Goal: Contribute content

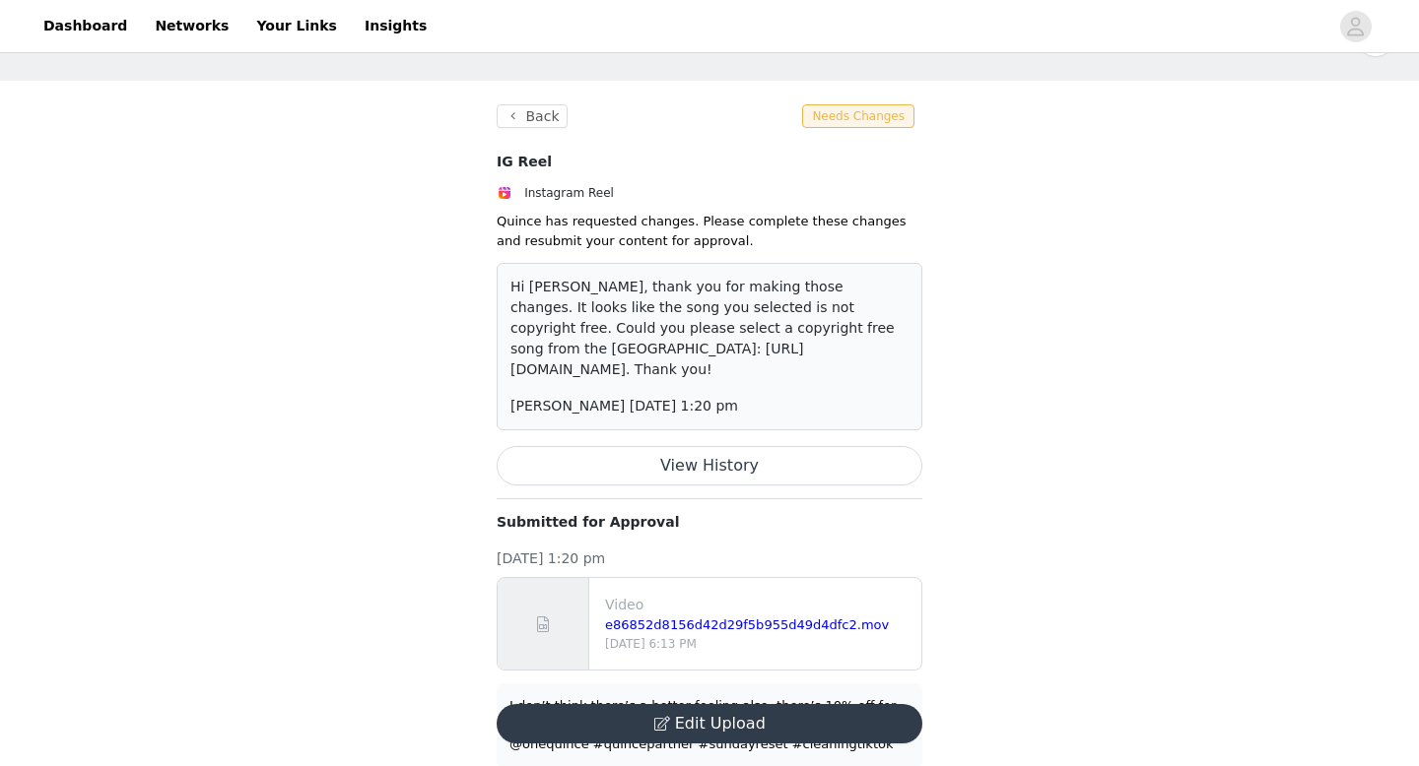
scroll to position [66, 0]
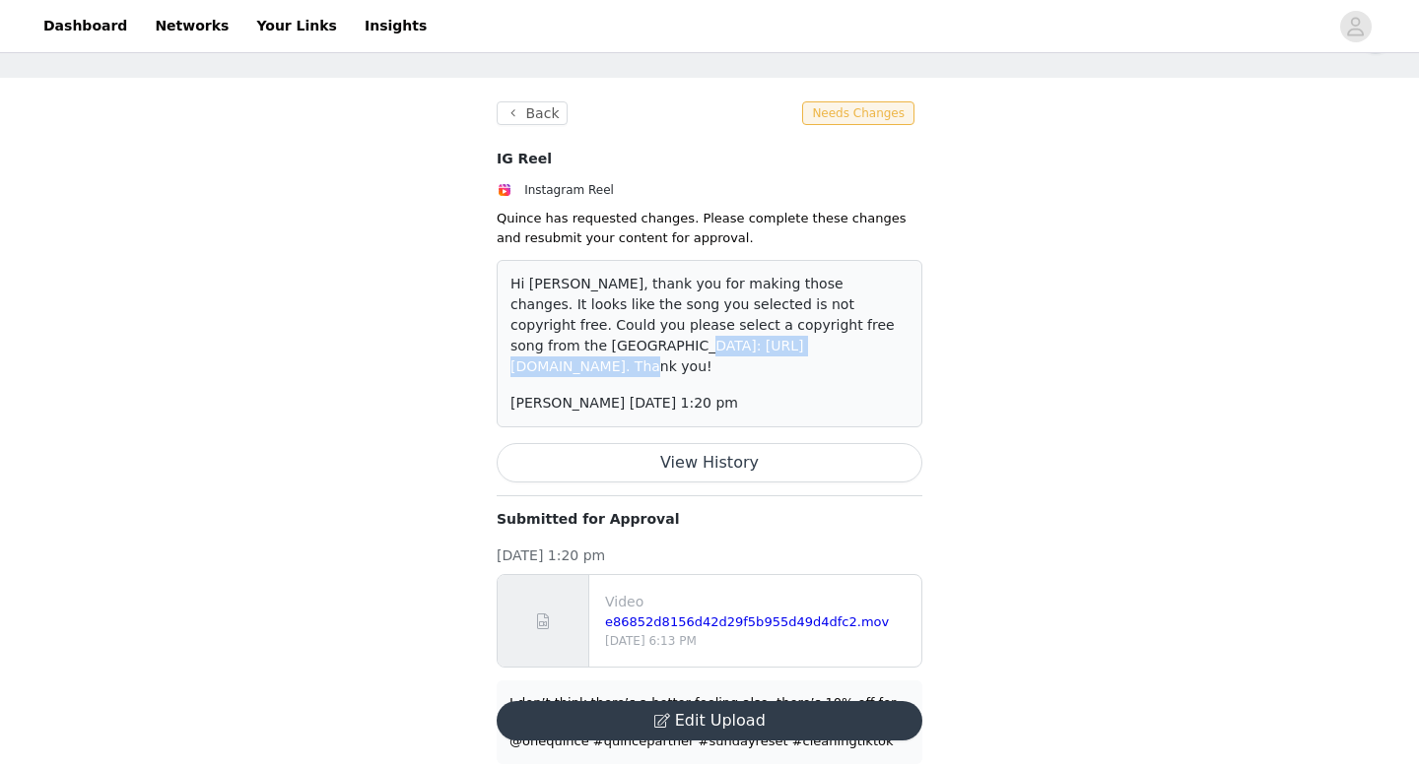
drag, startPoint x: 513, startPoint y: 347, endPoint x: 722, endPoint y: 347, distance: 208.8
click at [724, 347] on p "Hi [PERSON_NAME], thank you for making those changes. It looks like the song yo…" at bounding box center [709, 325] width 398 height 103
copy p "[URL][DOMAIN_NAME]"
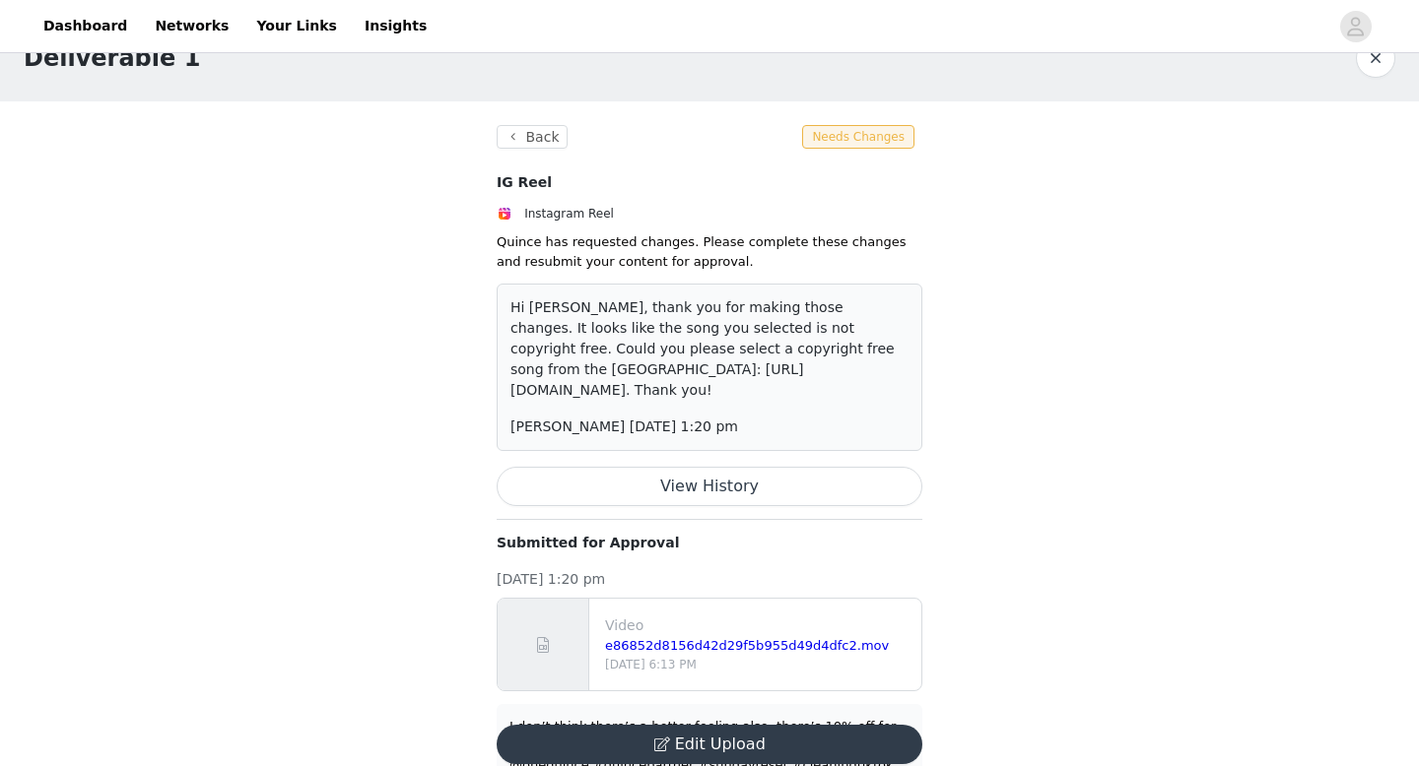
scroll to position [66, 0]
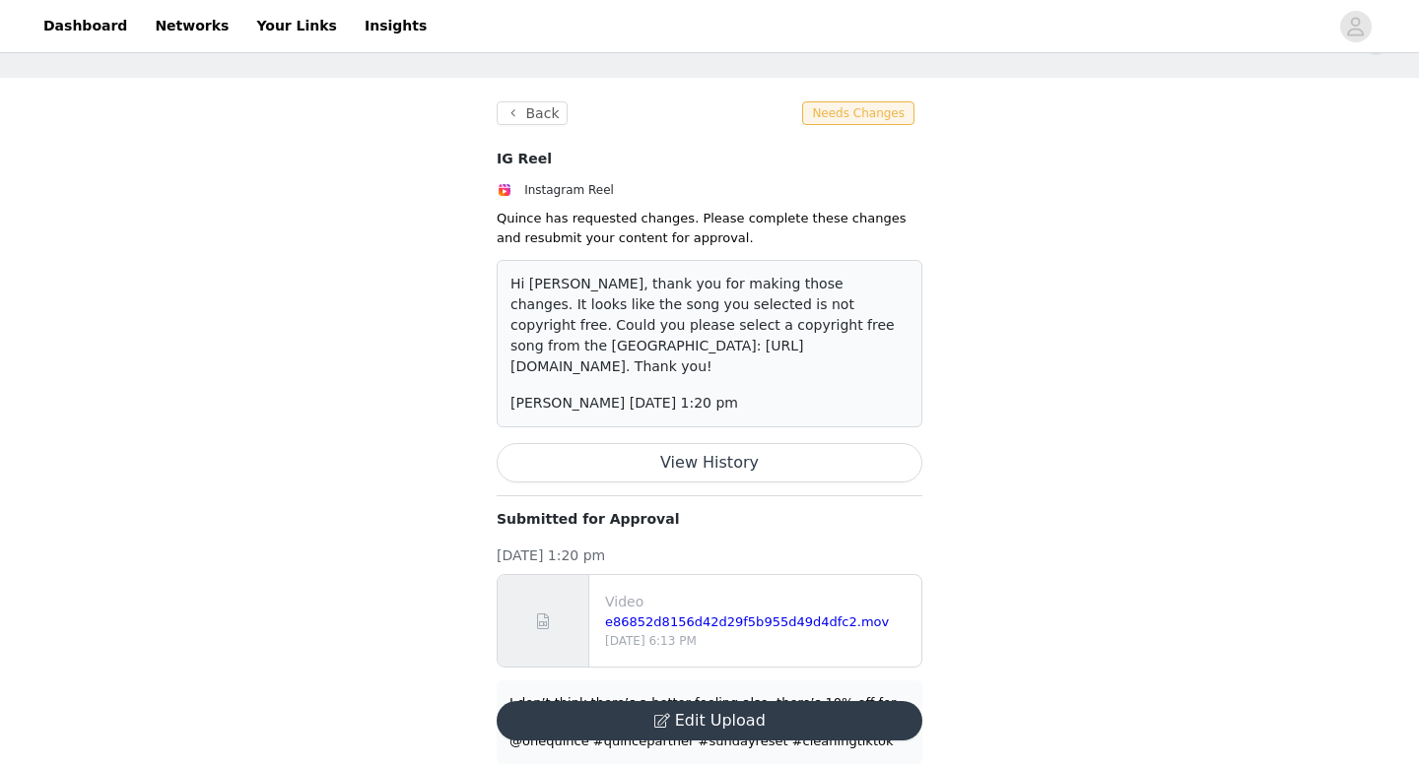
click at [636, 706] on button "Edit Upload" at bounding box center [709, 720] width 426 height 39
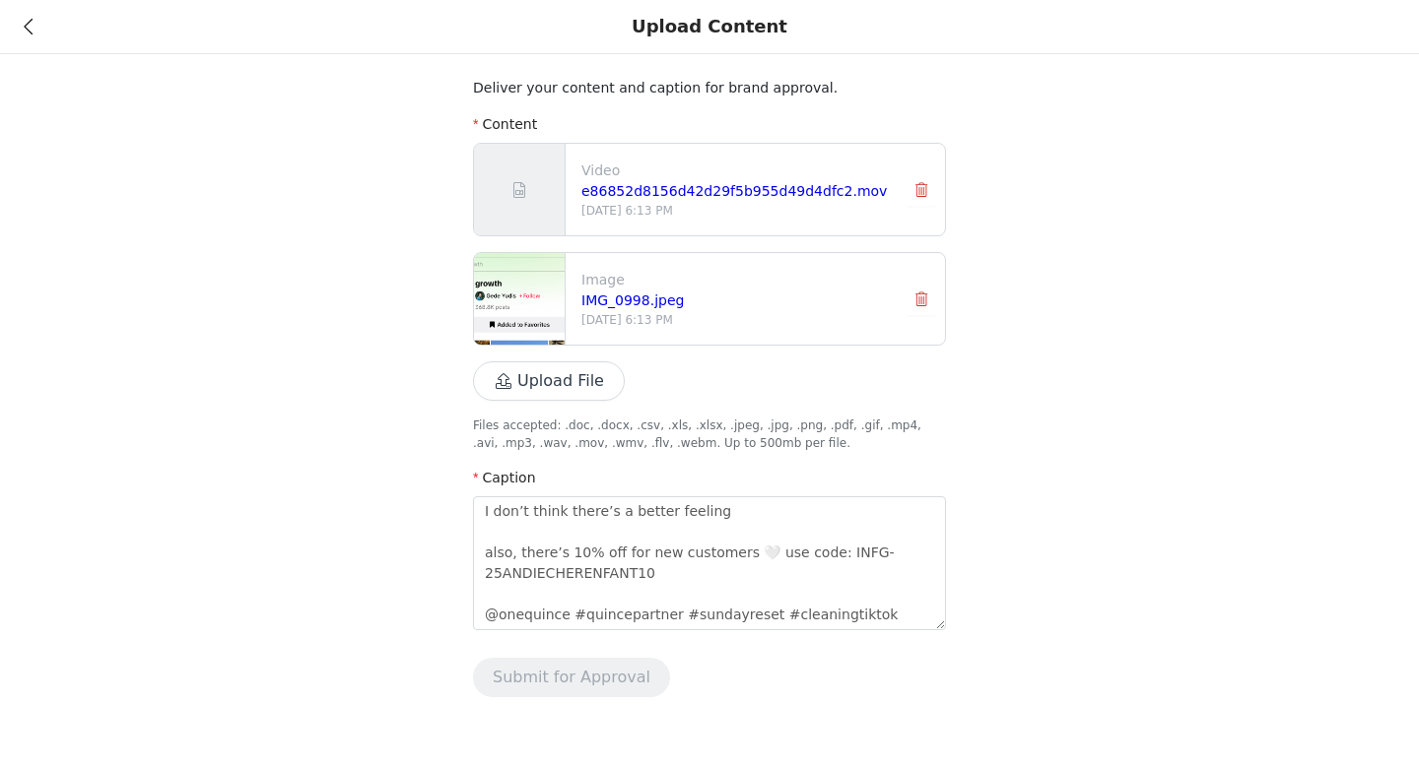
click at [922, 300] on button "button" at bounding box center [921, 300] width 32 height 32
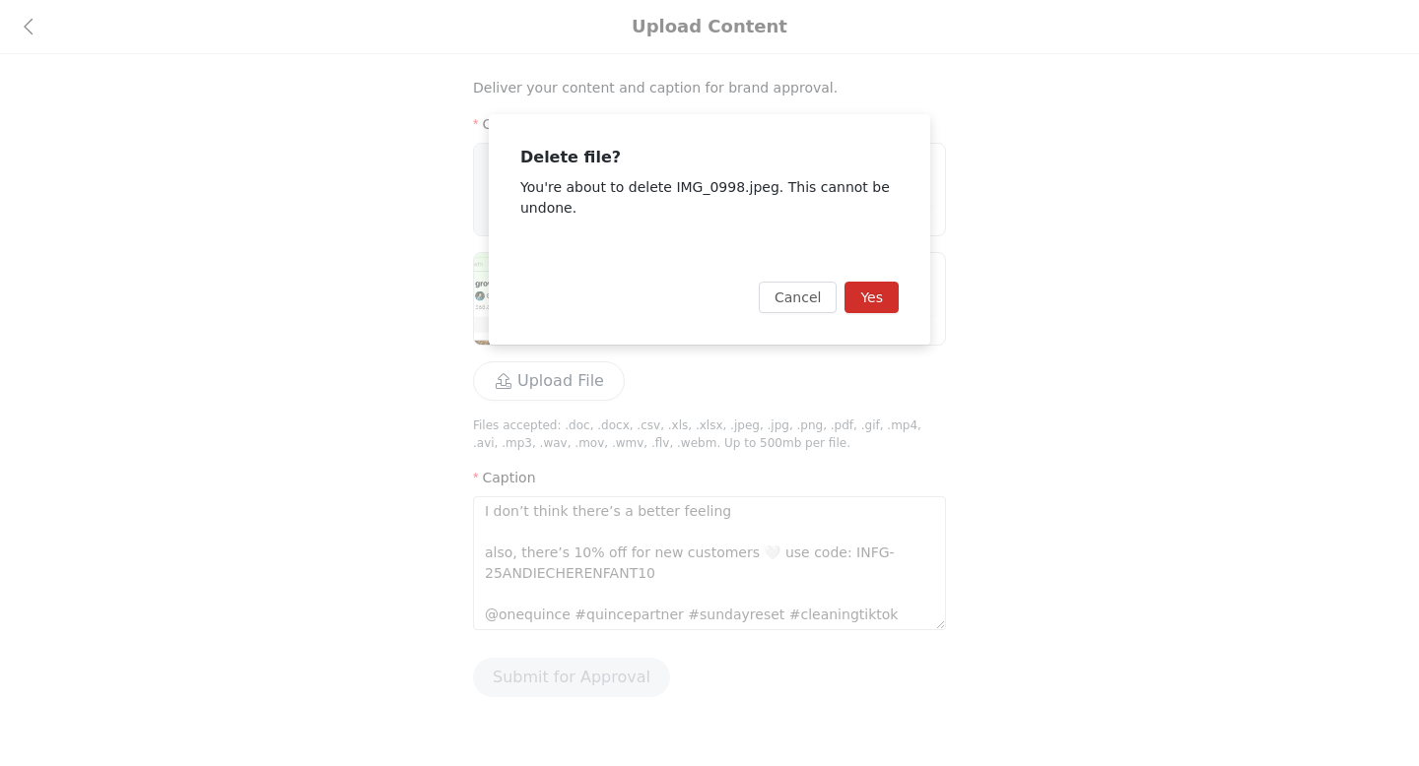
click at [859, 297] on button "Yes" at bounding box center [871, 298] width 54 height 32
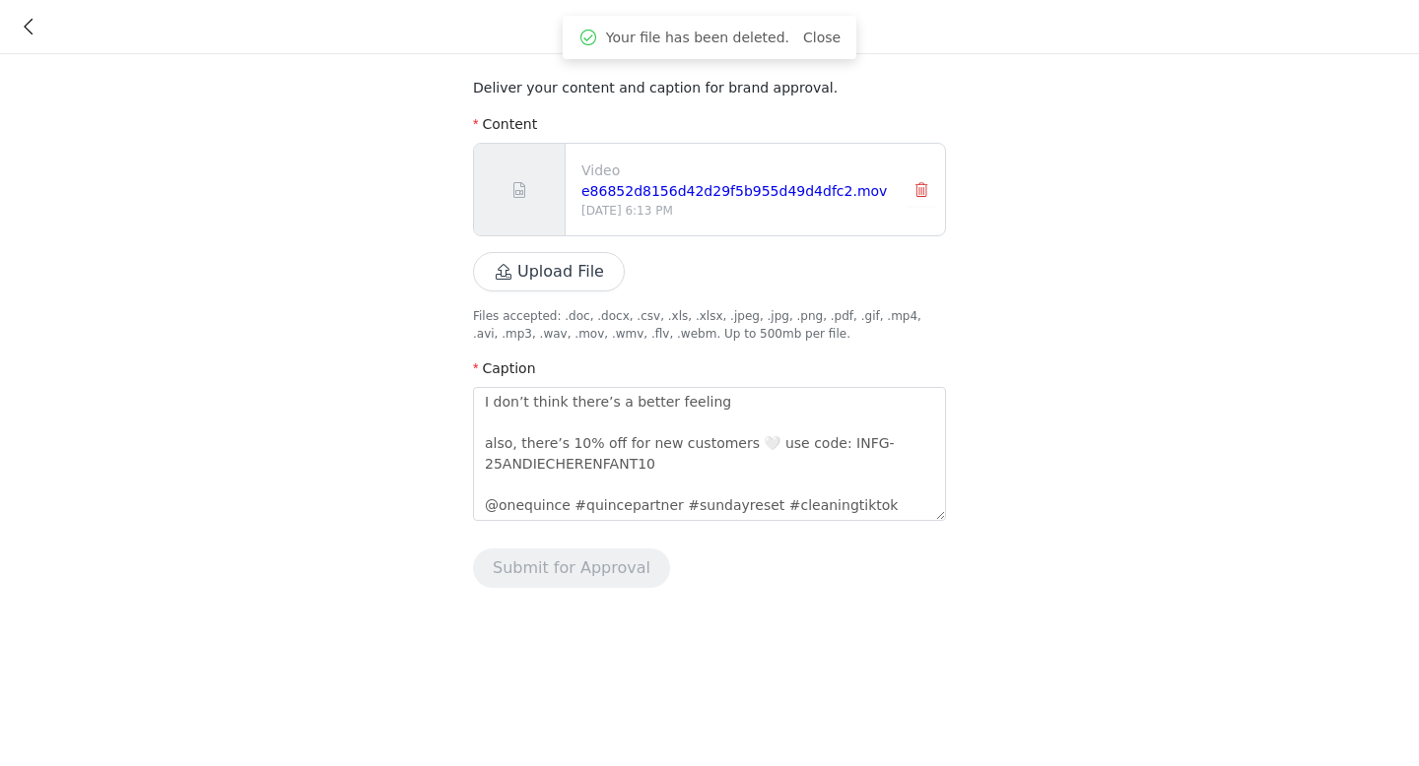
click at [920, 195] on button "button" at bounding box center [921, 190] width 32 height 32
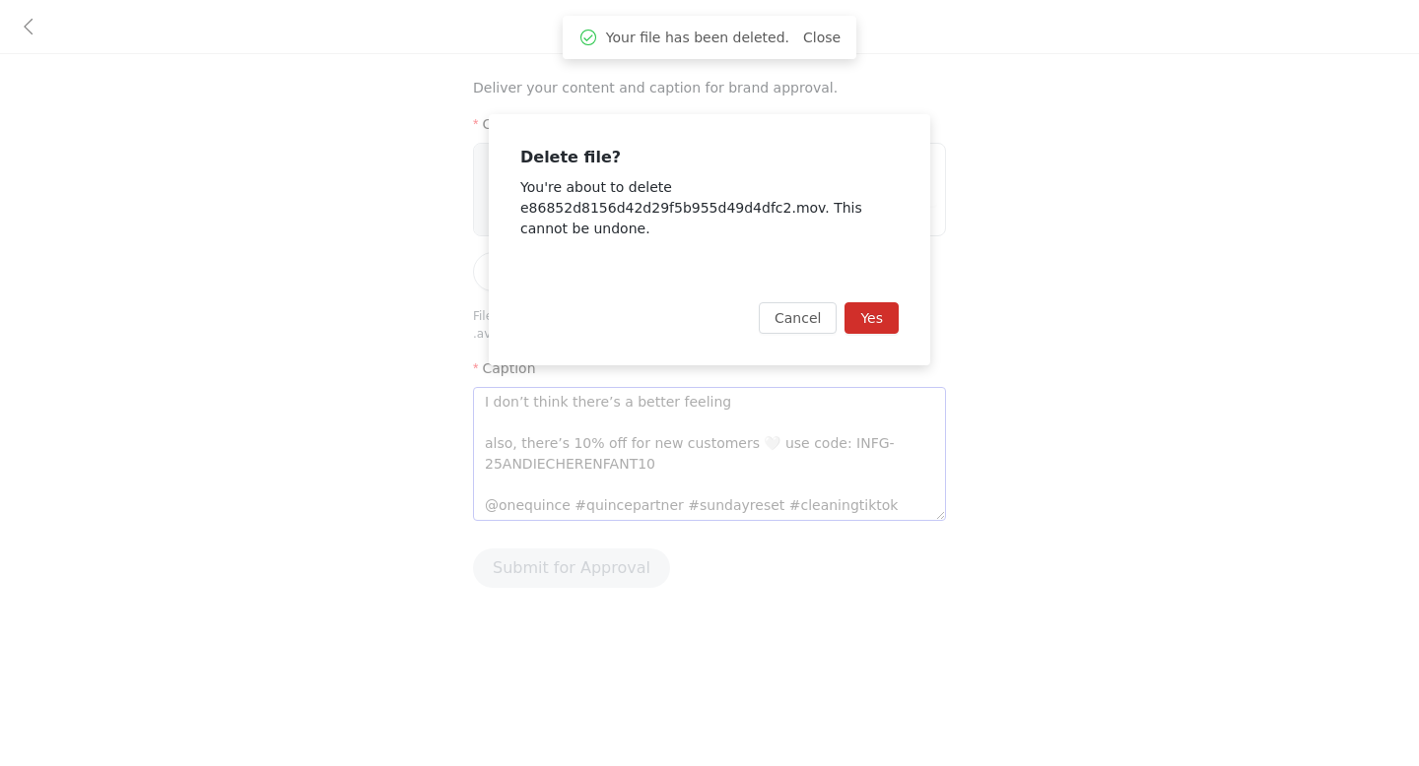
click at [875, 315] on button "Yes" at bounding box center [871, 318] width 54 height 32
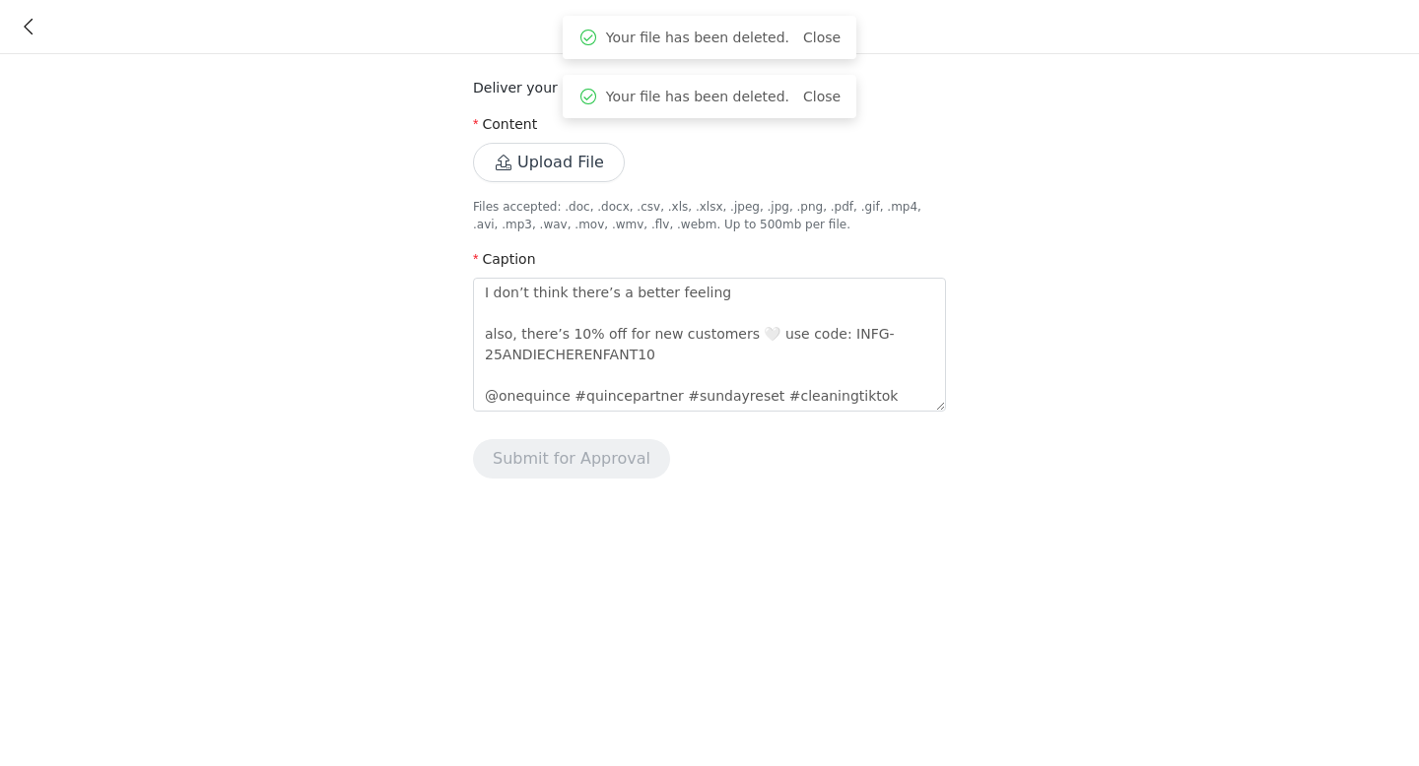
click at [569, 158] on button "Upload File" at bounding box center [549, 162] width 152 height 39
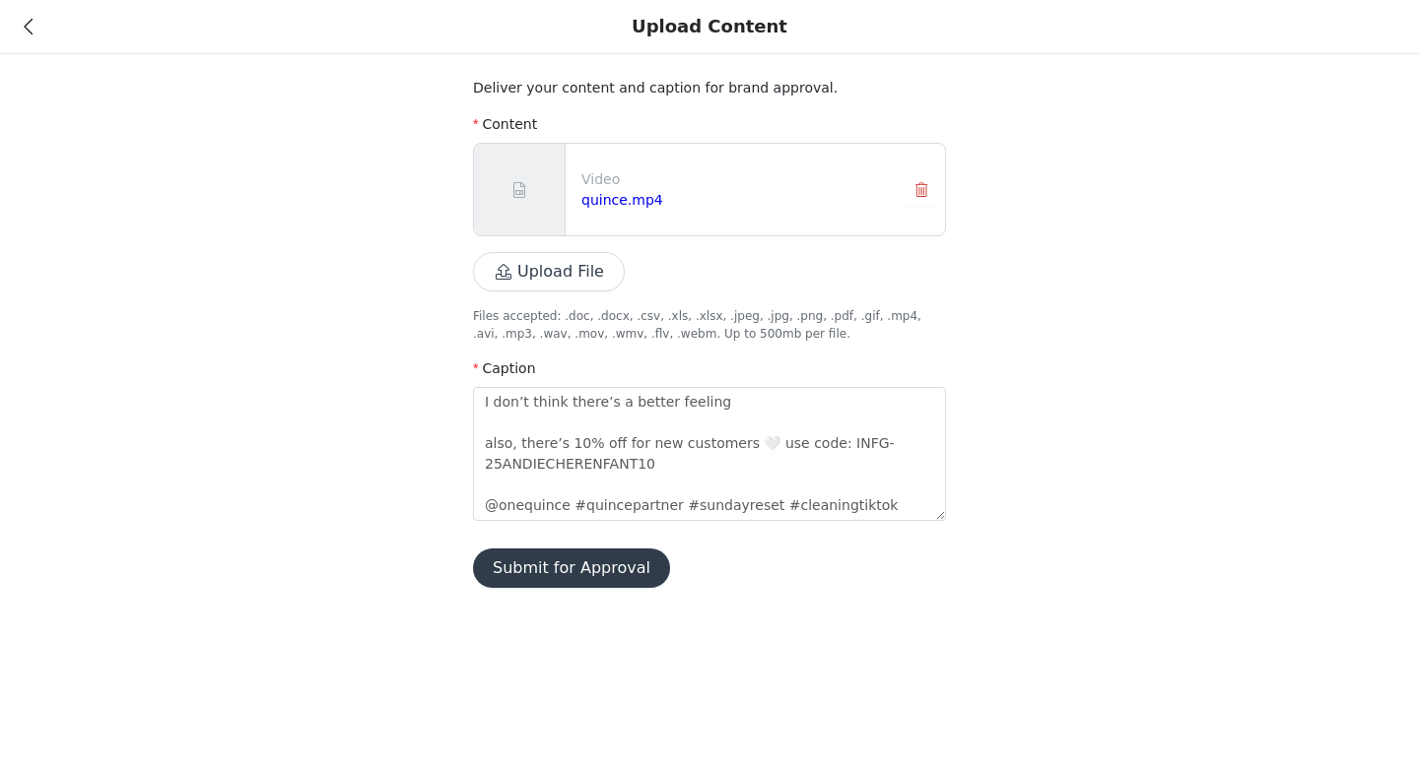
click at [501, 279] on button "Upload File" at bounding box center [549, 271] width 152 height 39
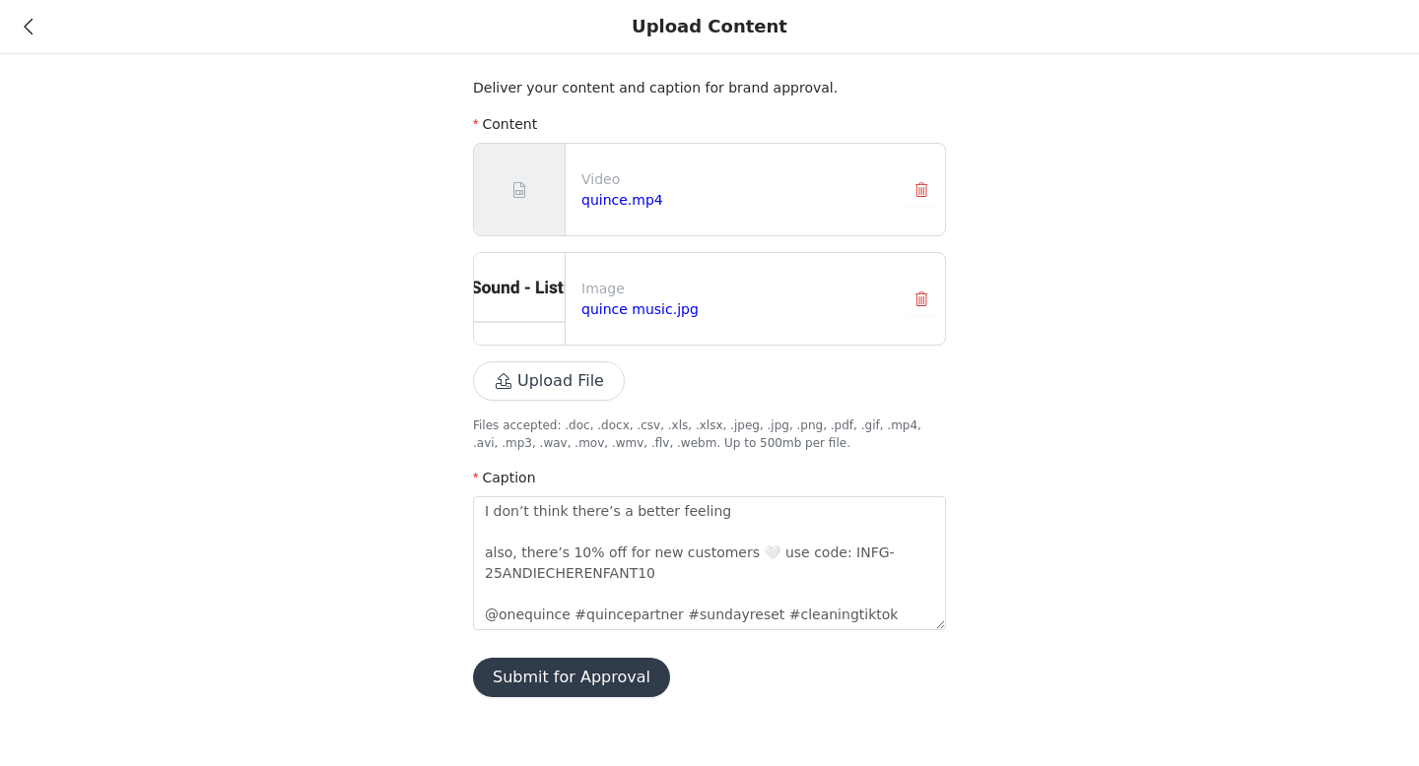
click at [596, 677] on button "Submit for Approval" at bounding box center [571, 677] width 197 height 39
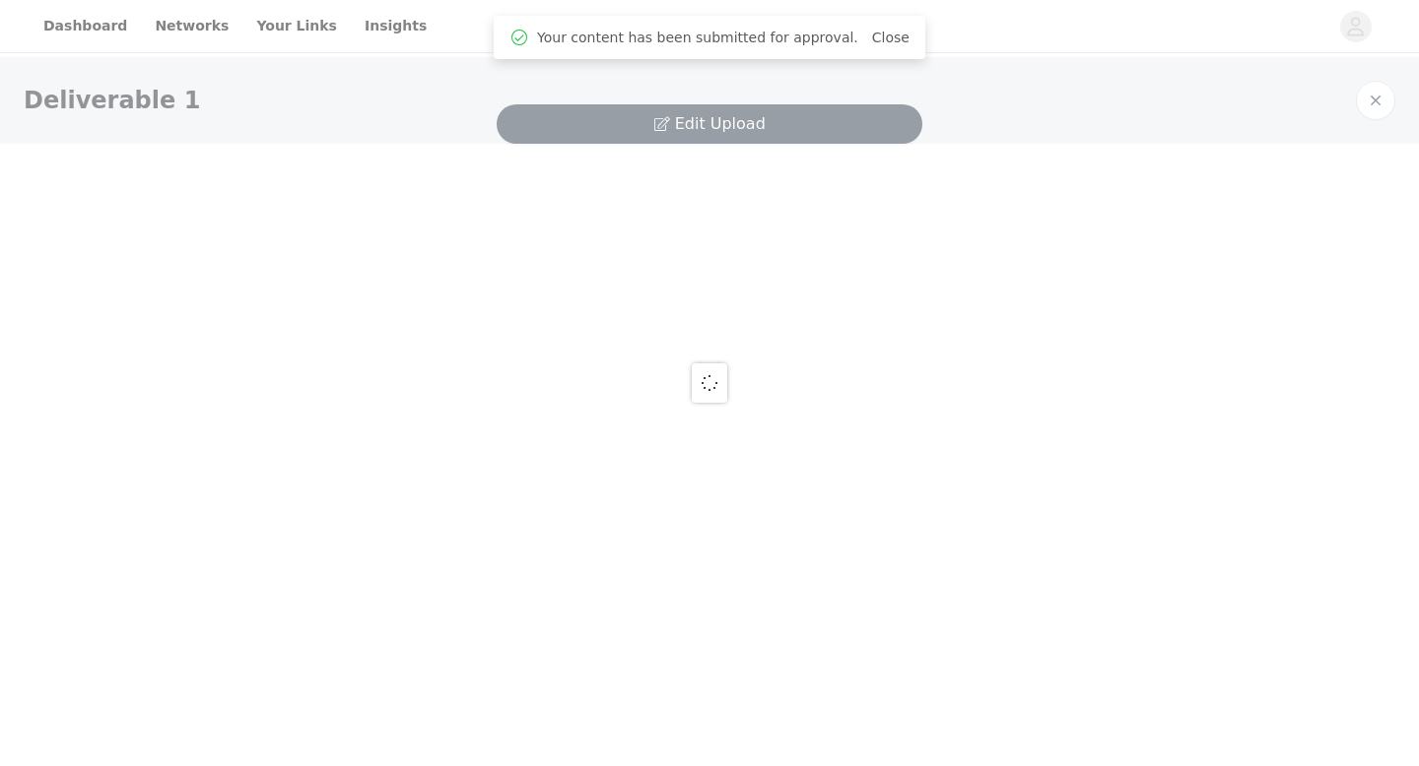
scroll to position [0, 0]
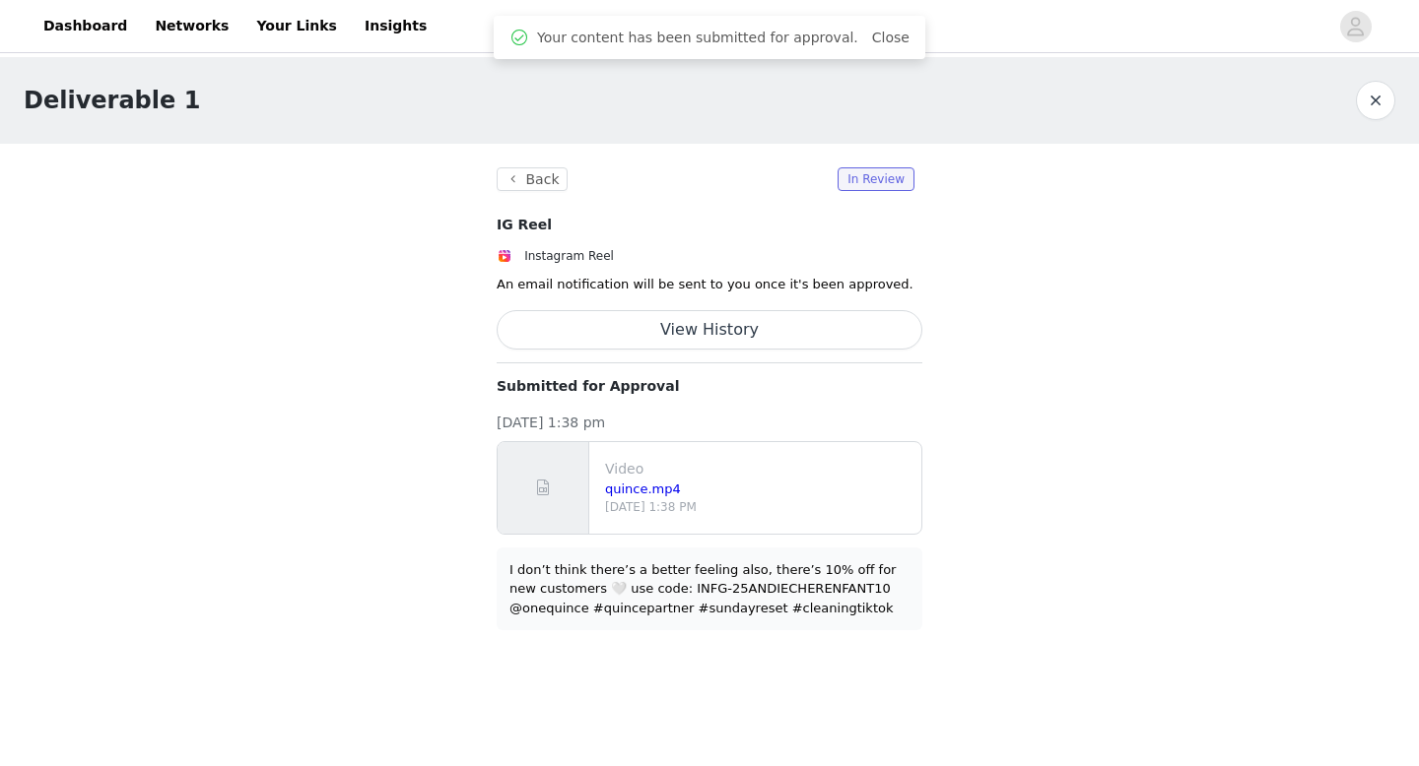
click at [517, 158] on section "Back In Review IG Reel Instagram Reel An email notification will be sent to you…" at bounding box center [709, 399] width 473 height 510
click at [526, 179] on button "Back" at bounding box center [531, 179] width 71 height 24
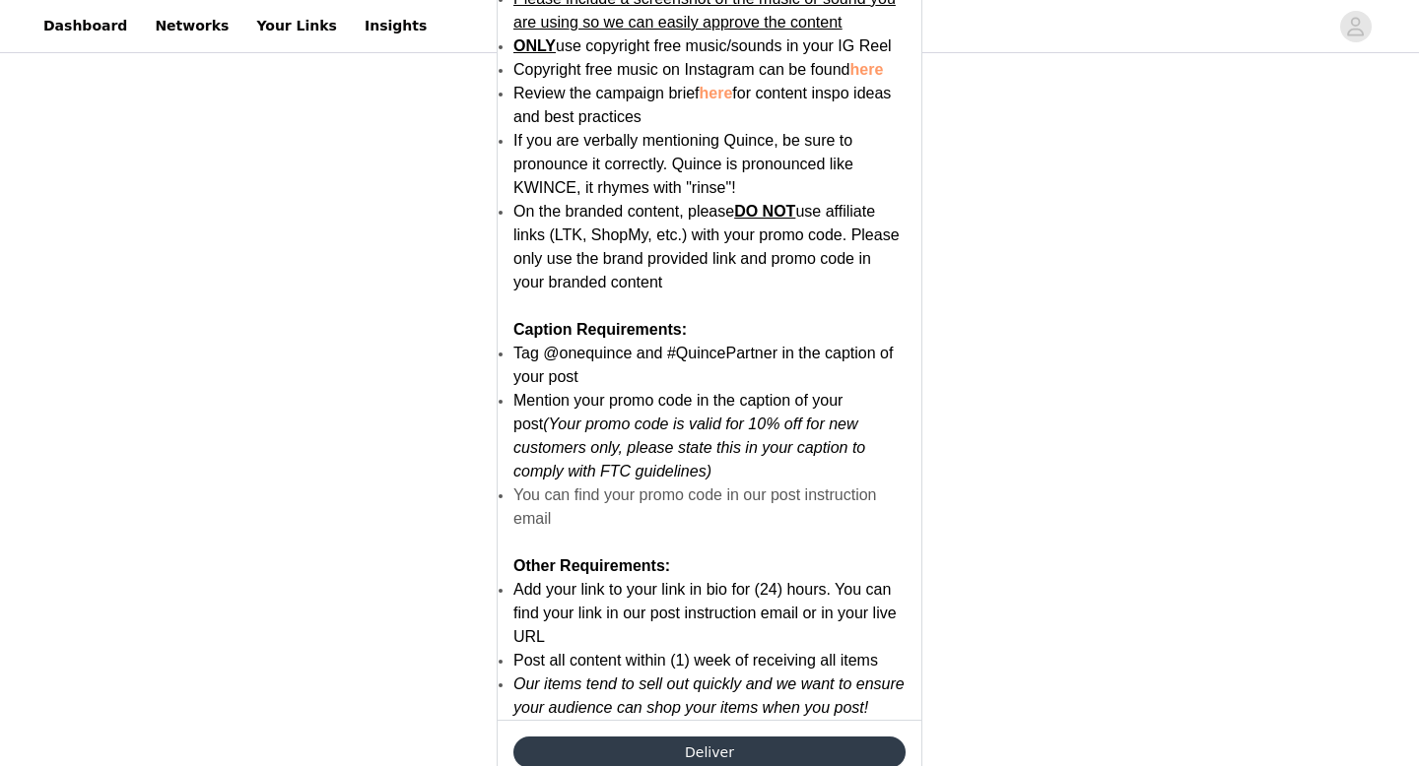
scroll to position [2283, 0]
